Goal: Information Seeking & Learning: Find specific page/section

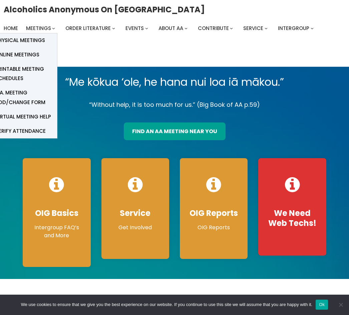
click at [37, 58] on span "Online Meetings" at bounding box center [17, 54] width 44 height 9
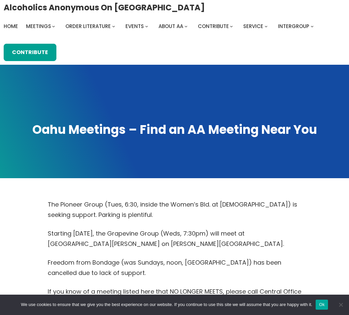
scroll to position [5, 0]
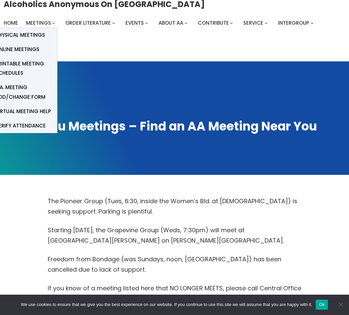
click at [35, 52] on span "Online Meetings" at bounding box center [17, 49] width 44 height 9
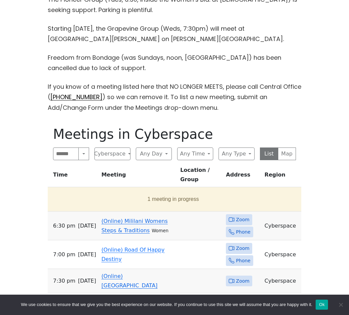
scroll to position [207, 0]
click at [162, 153] on button "Any Day" at bounding box center [154, 154] width 36 height 13
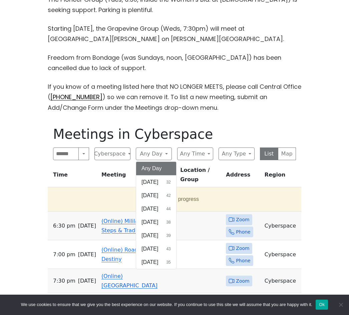
click at [175, 198] on button "Monday 42" at bounding box center [156, 195] width 40 height 13
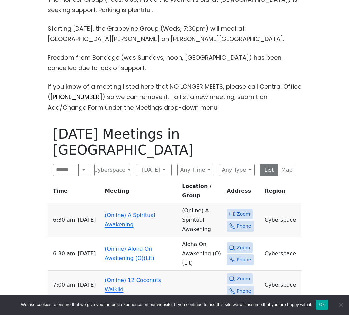
click at [205, 164] on button "Any Time" at bounding box center [195, 170] width 36 height 13
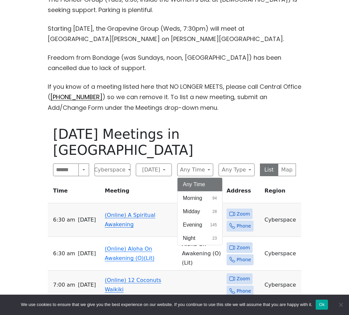
click at [207, 218] on button "Evening 145" at bounding box center [200, 224] width 45 height 13
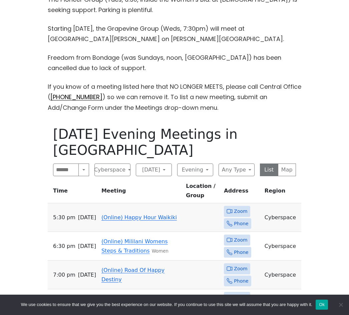
click at [243, 207] on span "Zoom" at bounding box center [240, 211] width 13 height 8
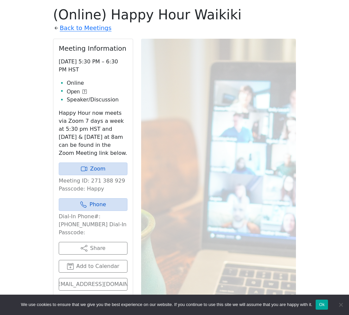
click at [100, 163] on link "Zoom" at bounding box center [93, 169] width 69 height 13
